Goal: Task Accomplishment & Management: Use online tool/utility

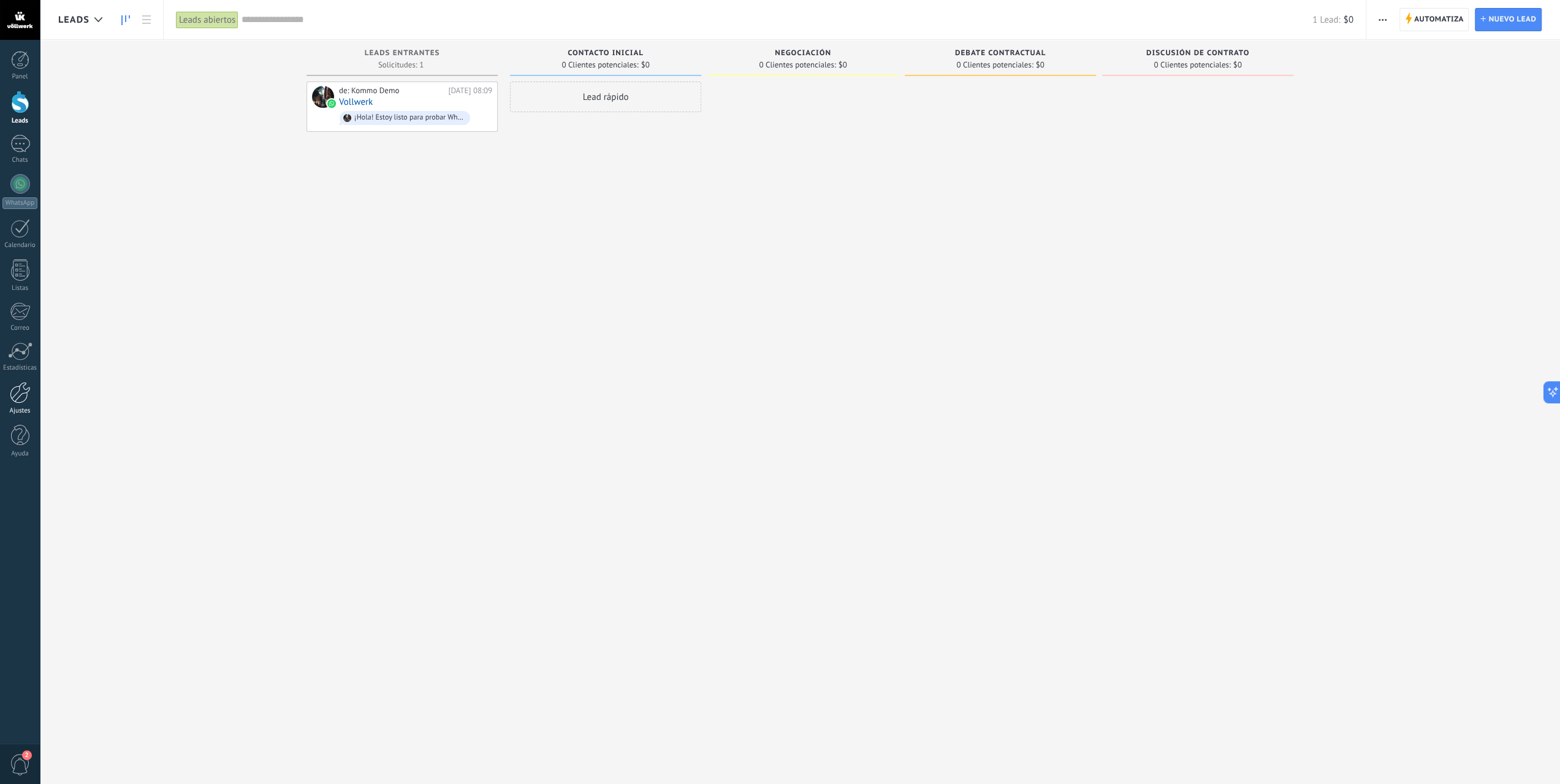
click at [21, 399] on div at bounding box center [20, 392] width 21 height 21
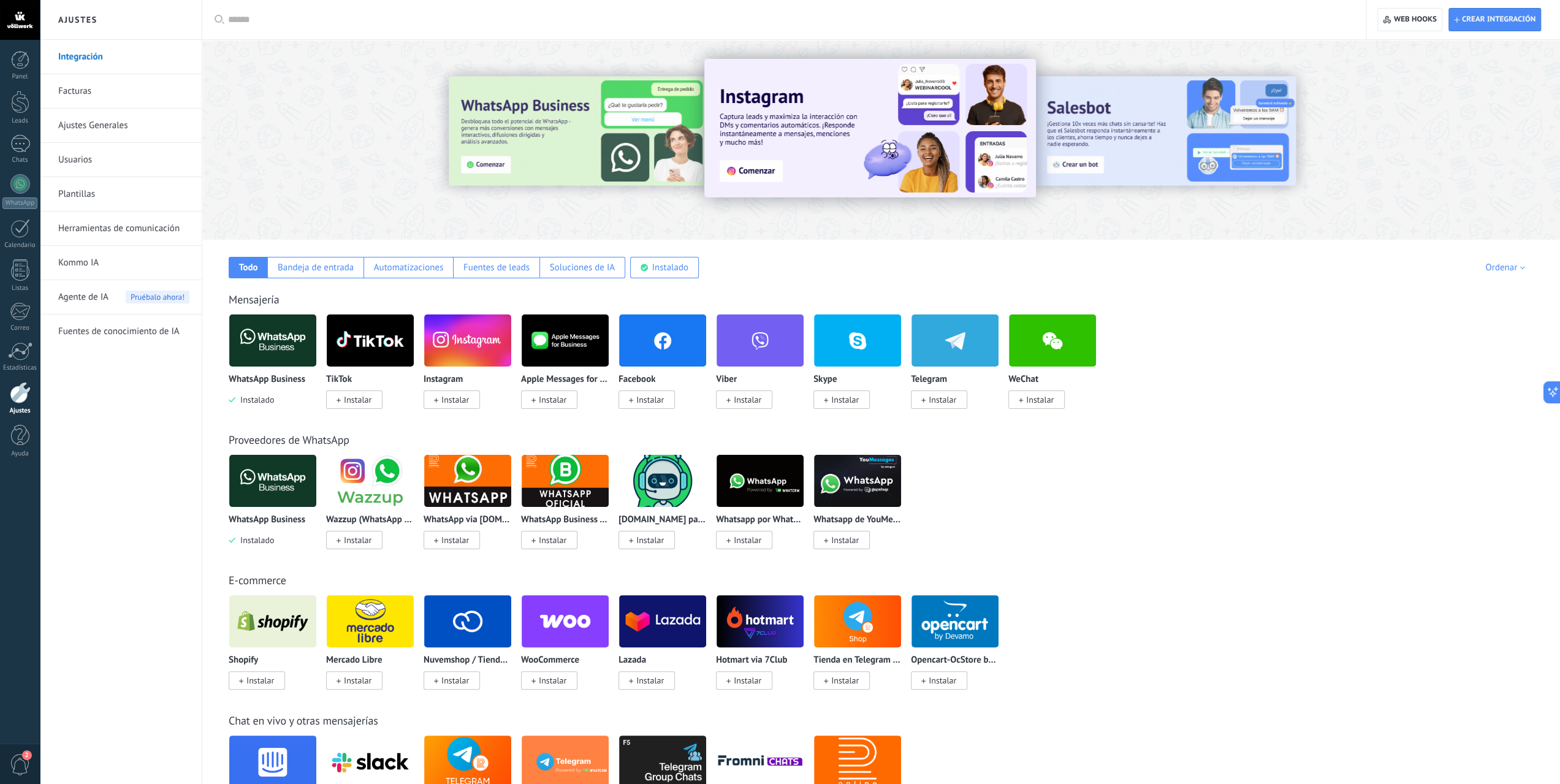
click at [270, 478] on img at bounding box center [272, 480] width 87 height 60
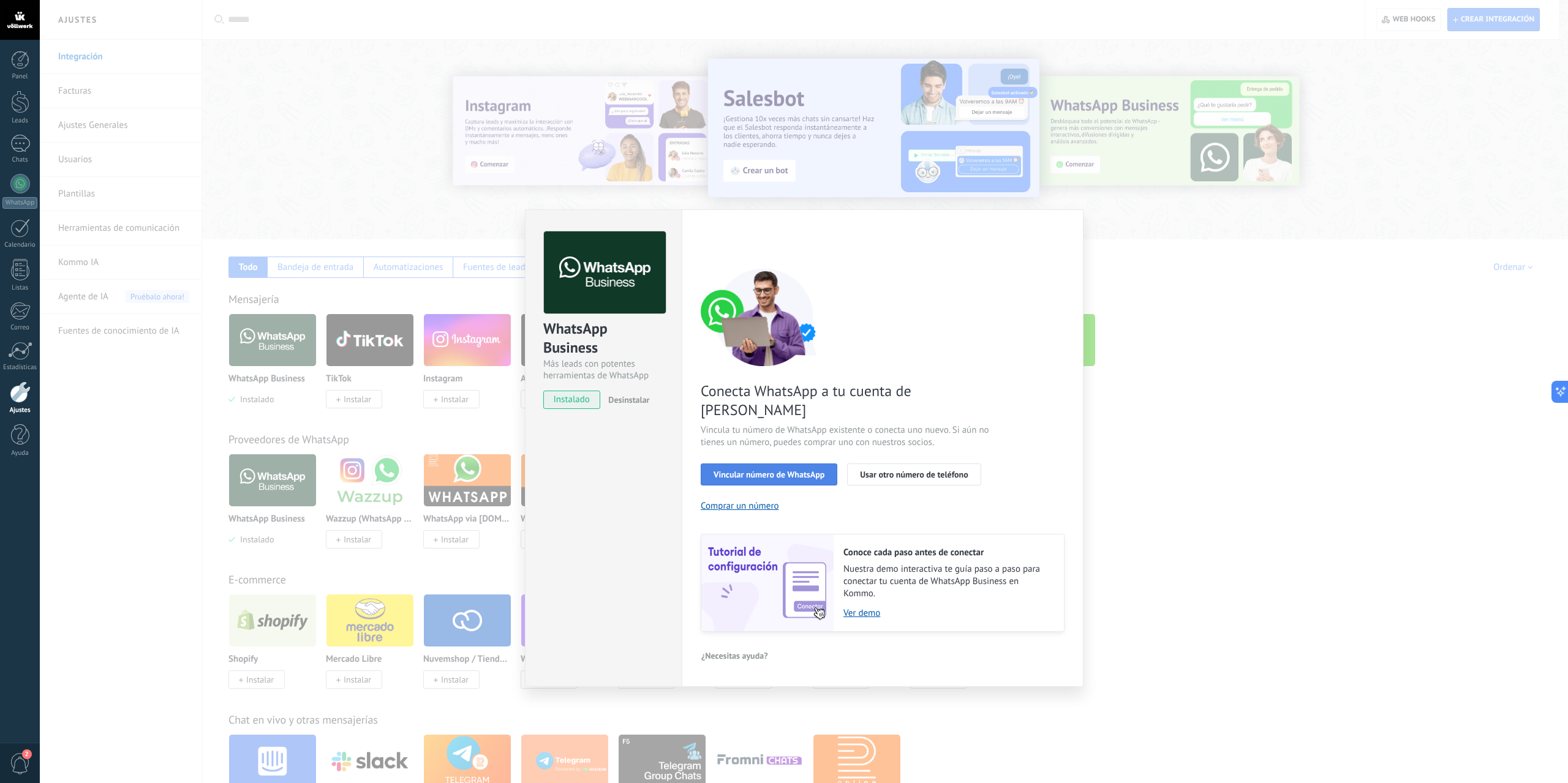
click at [734, 470] on span "Vincular número de WhatsApp" at bounding box center [769, 474] width 111 height 9
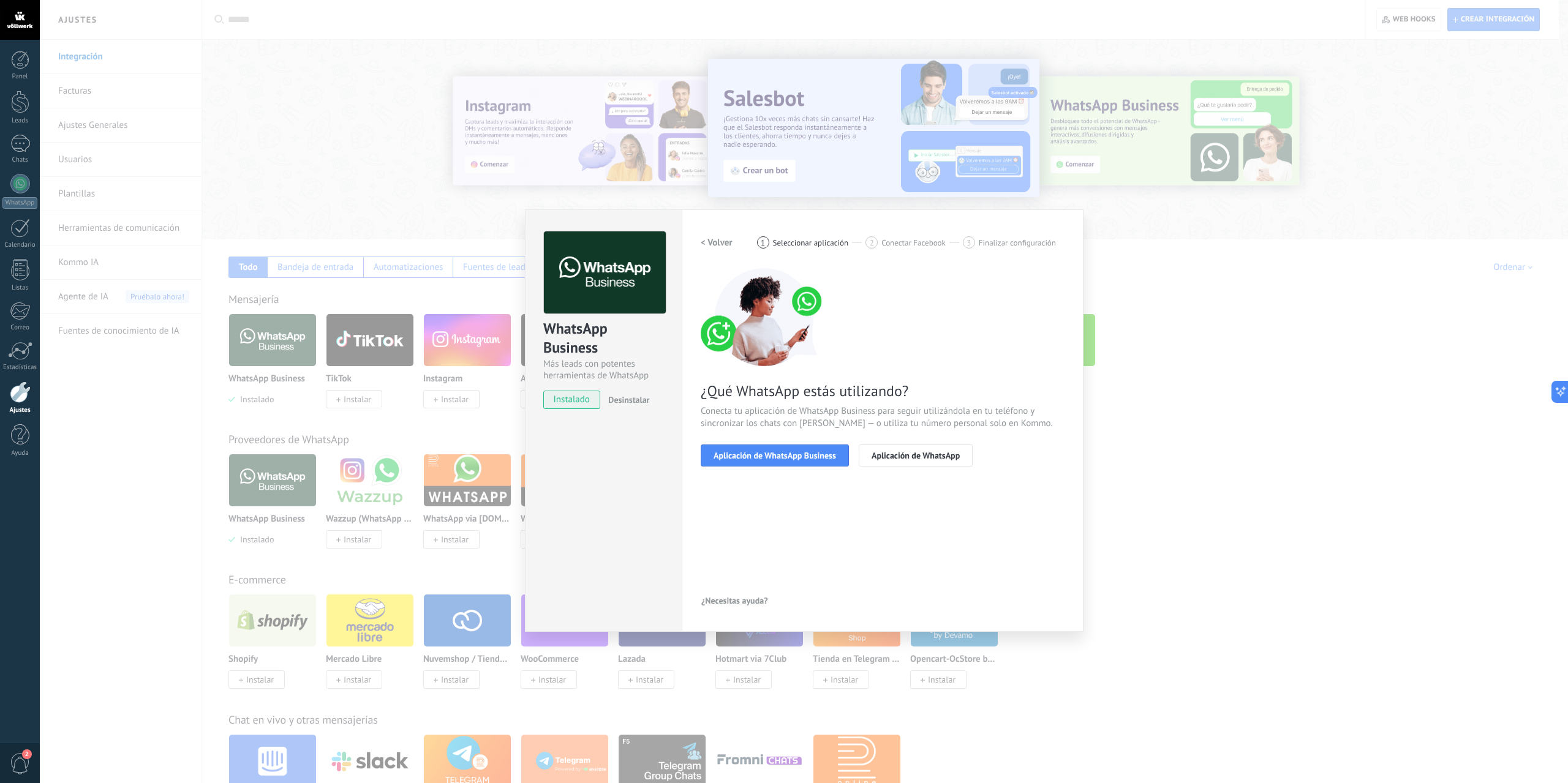
click at [734, 456] on span "Aplicación de WhatsApp Business" at bounding box center [774, 455] width 123 height 9
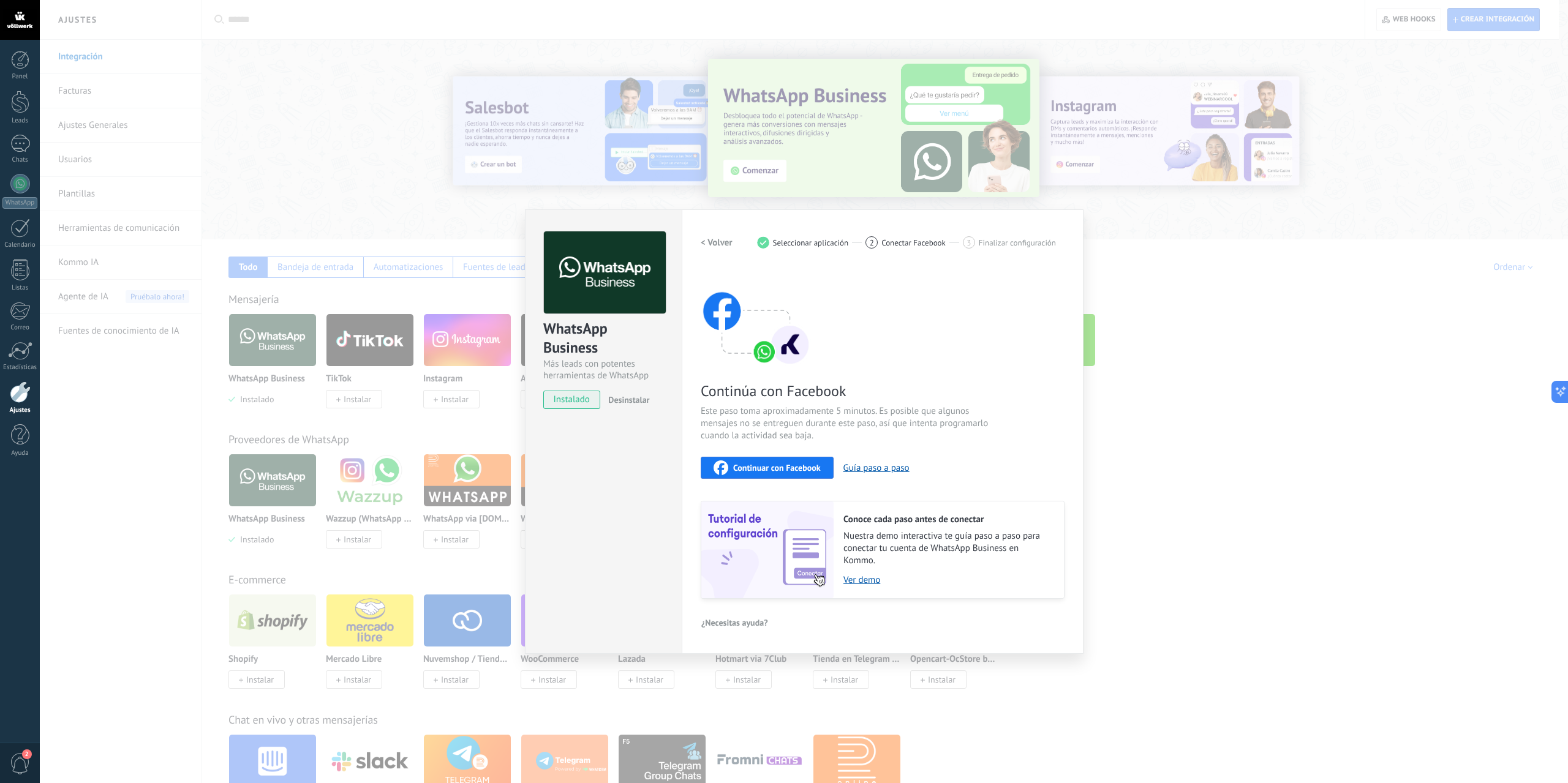
click at [746, 470] on span "Continuar con Facebook" at bounding box center [777, 467] width 88 height 9
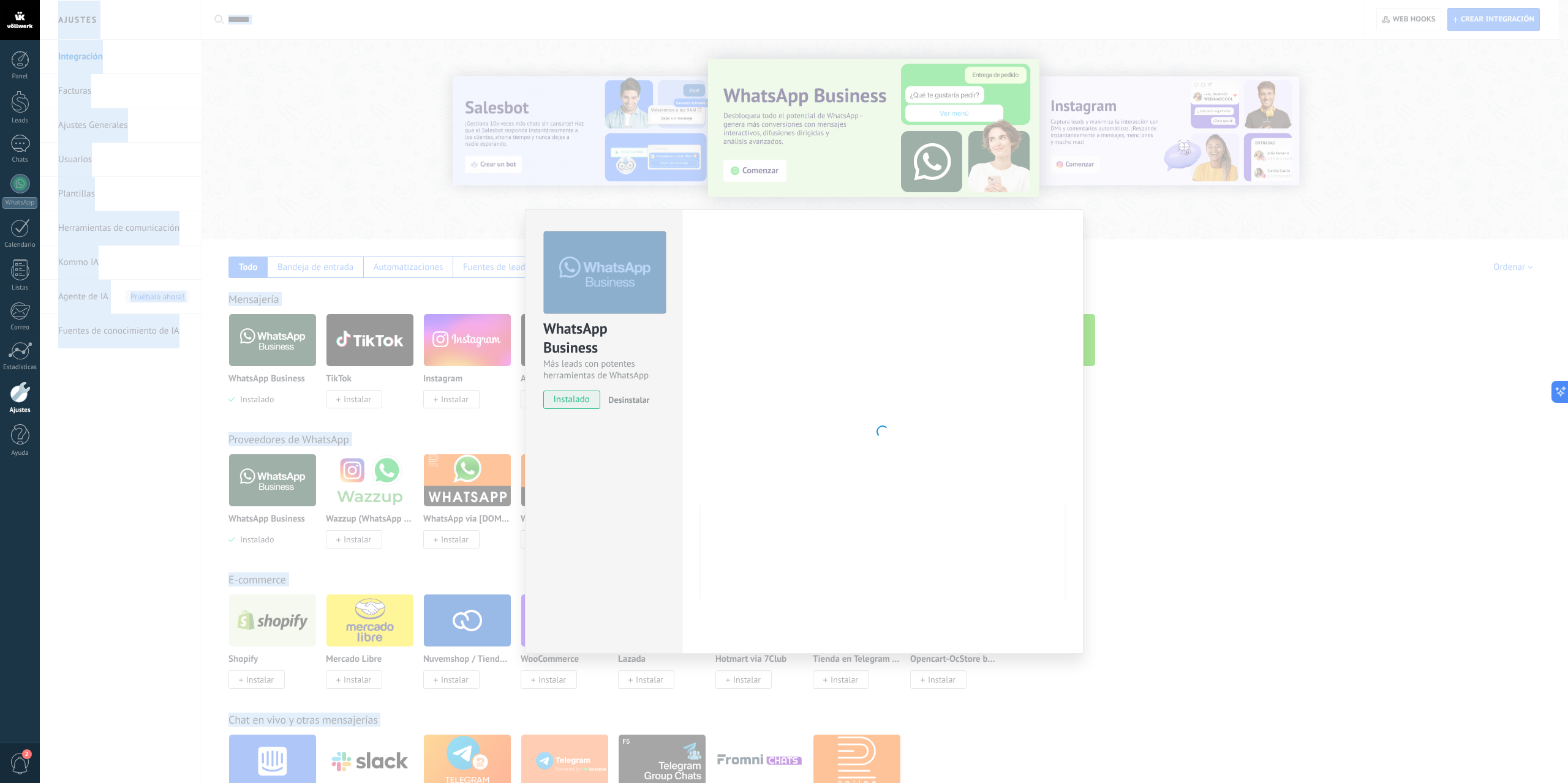
drag, startPoint x: 2229, startPoint y: 435, endPoint x: 1235, endPoint y: 431, distance: 994.0
click at [1235, 431] on div "WhatsApp Business Más leads con potentes herramientas de WhatsApp instalado Des…" at bounding box center [803, 392] width 1528 height 783
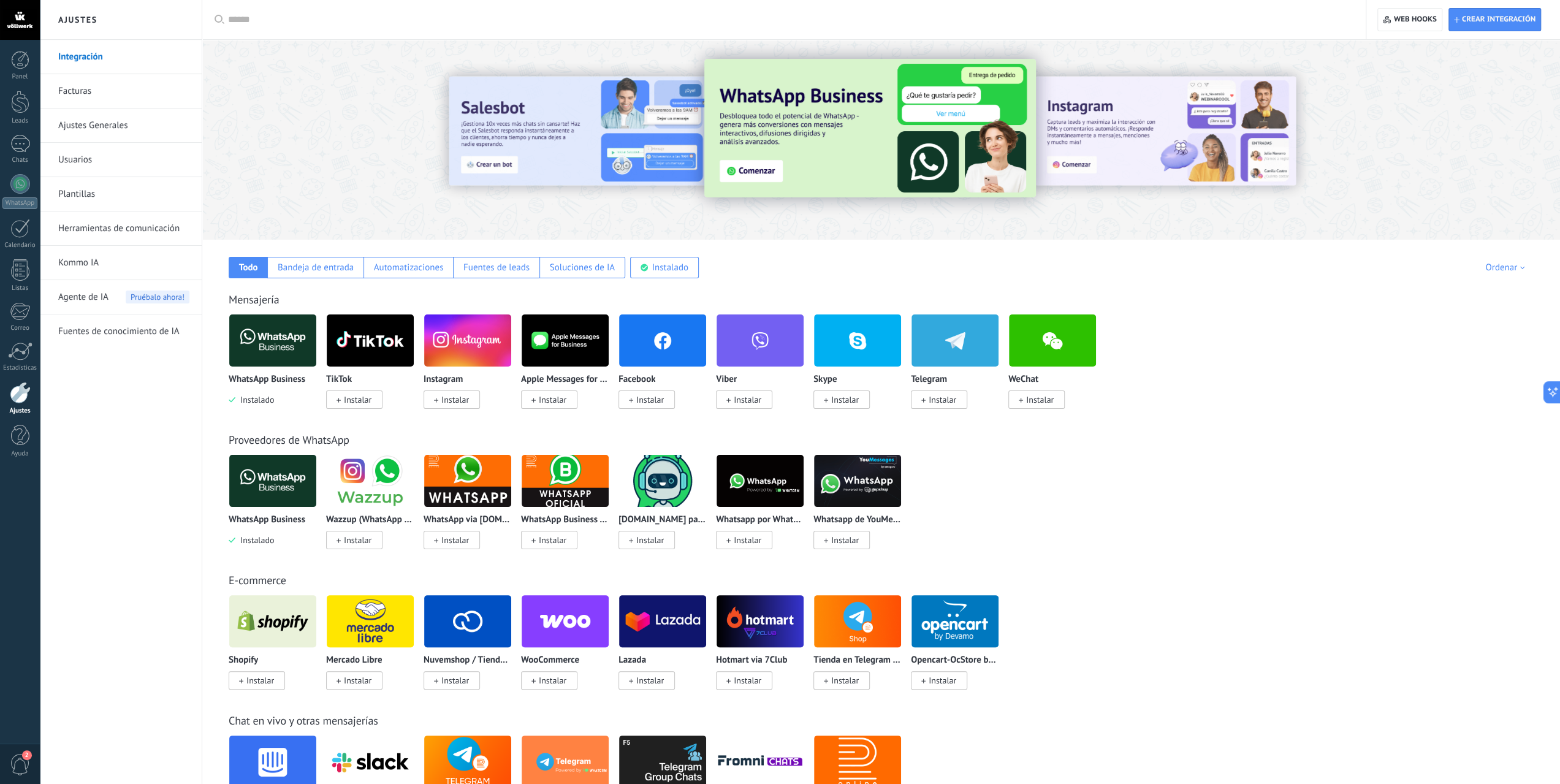
click at [465, 349] on img at bounding box center [467, 340] width 87 height 60
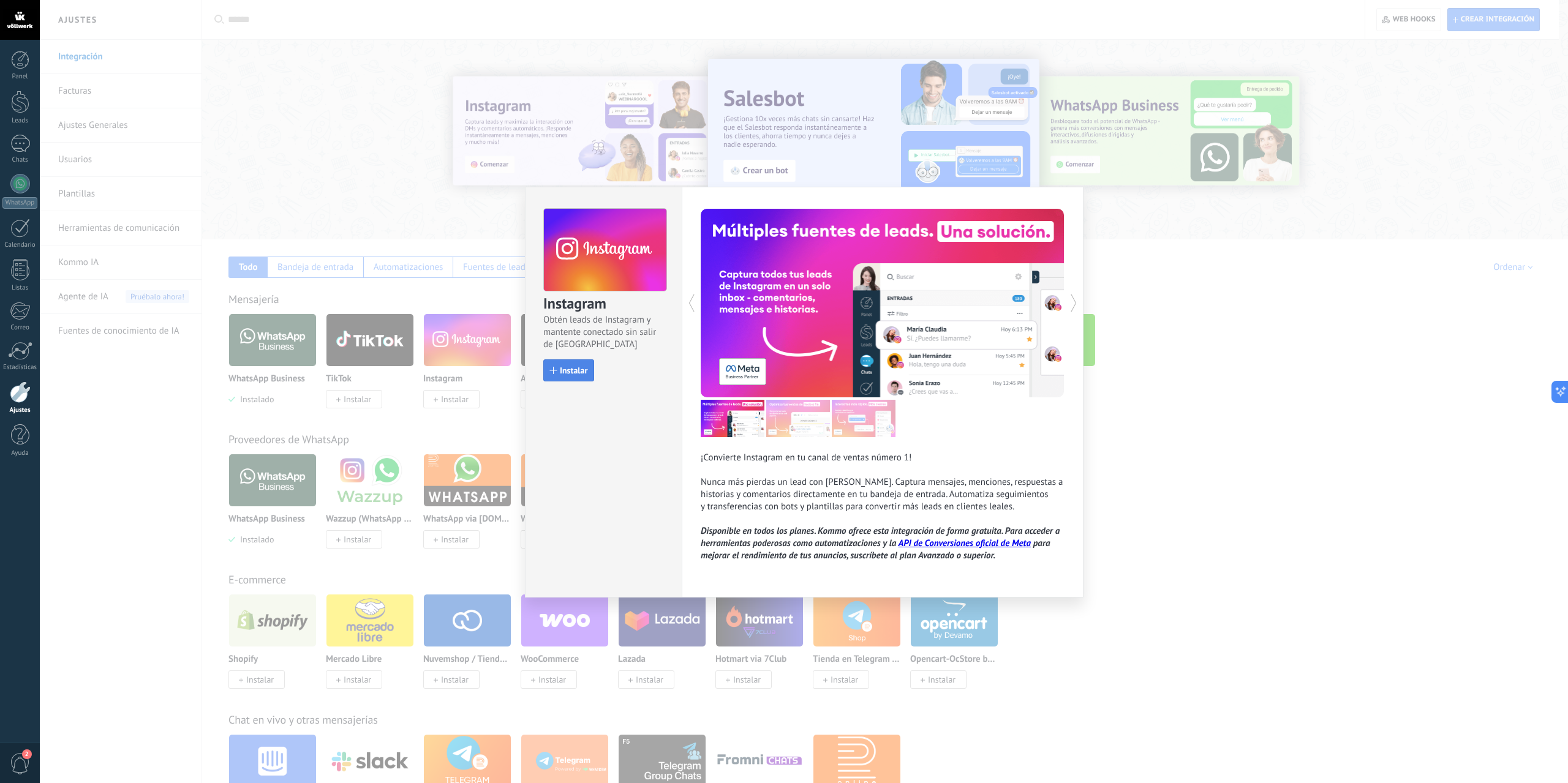
click at [557, 365] on button "Instalar" at bounding box center [568, 370] width 51 height 22
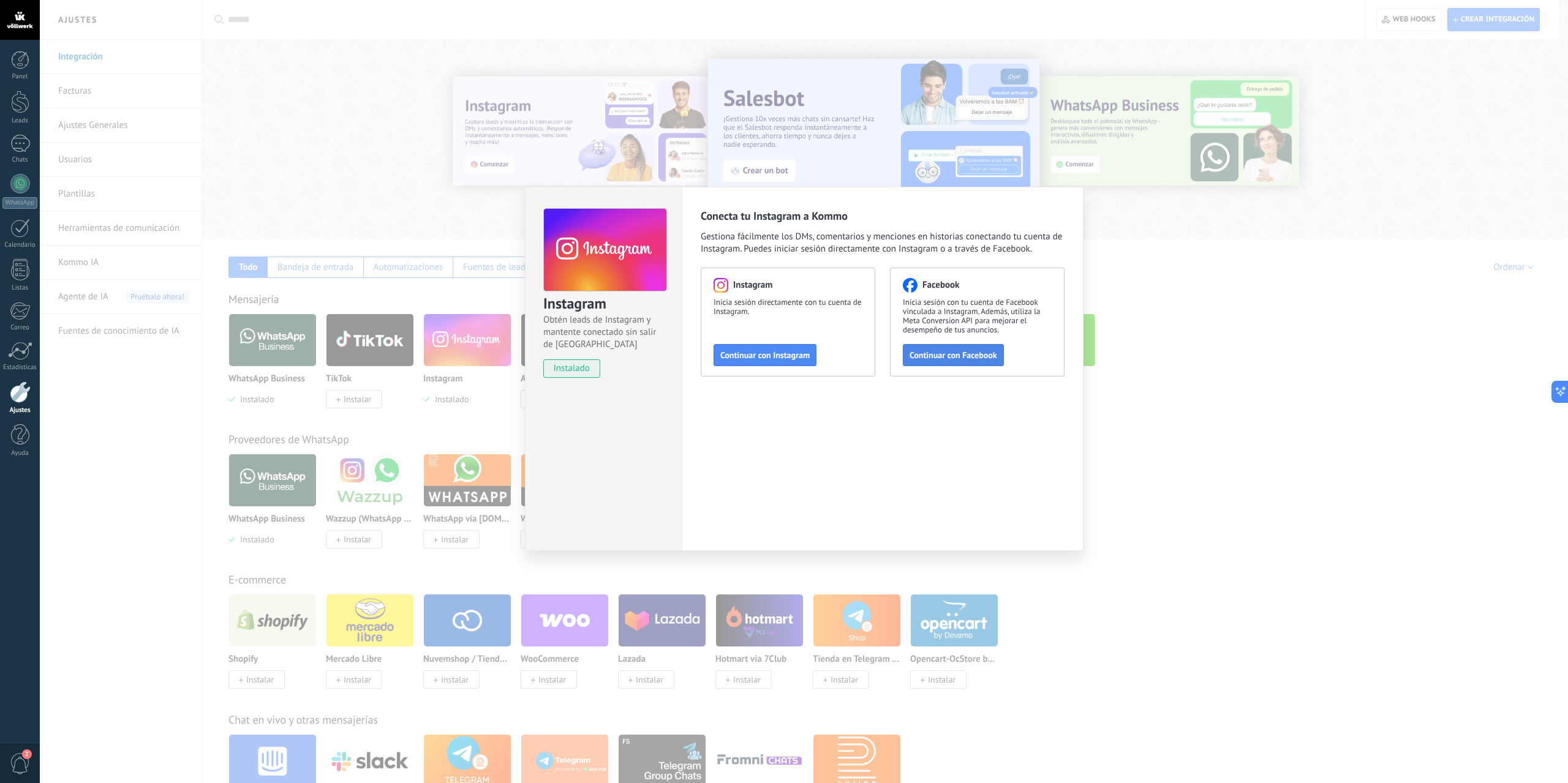
click at [950, 353] on span "Continuar con Facebook" at bounding box center [953, 355] width 88 height 9
